Goal: Task Accomplishment & Management: Manage account settings

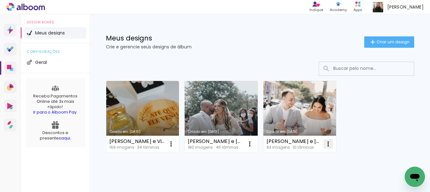
click at [175, 144] on iron-icon at bounding box center [171, 144] width 8 height 8
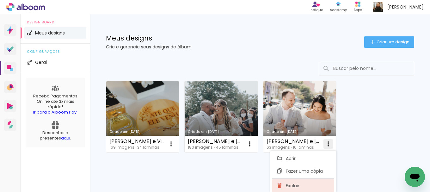
click at [292, 191] on paper-item "Excluir" at bounding box center [303, 185] width 62 height 13
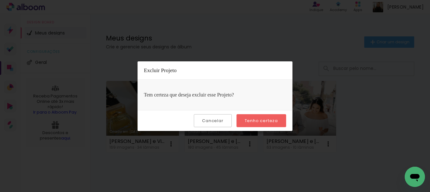
click at [0, 0] on slot "Tenho certeza" at bounding box center [0, 0] width 0 height 0
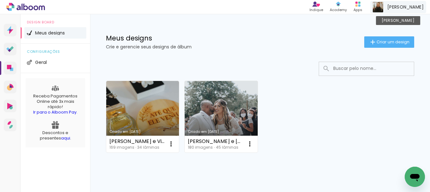
click at [419, 7] on span "[PERSON_NAME]" at bounding box center [405, 7] width 36 height 7
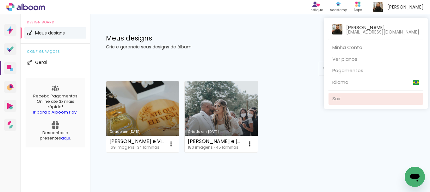
click at [353, 100] on link "Sair" at bounding box center [375, 99] width 94 height 12
